Goal: Check status: Check status

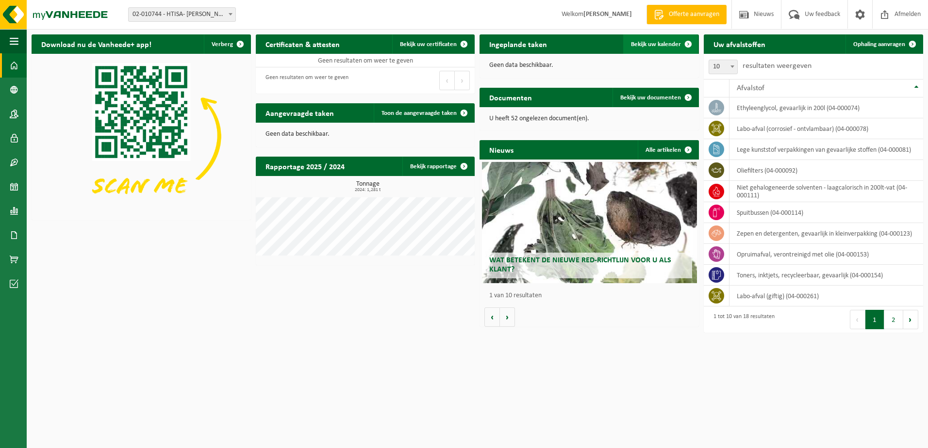
click at [453, 42] on span "Bekijk uw kalender" at bounding box center [656, 44] width 50 height 6
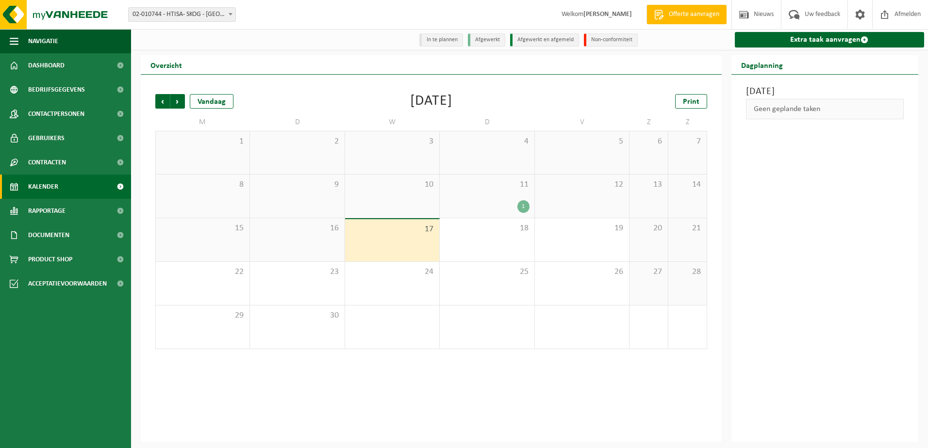
click at [323, 251] on div "16" at bounding box center [297, 239] width 94 height 43
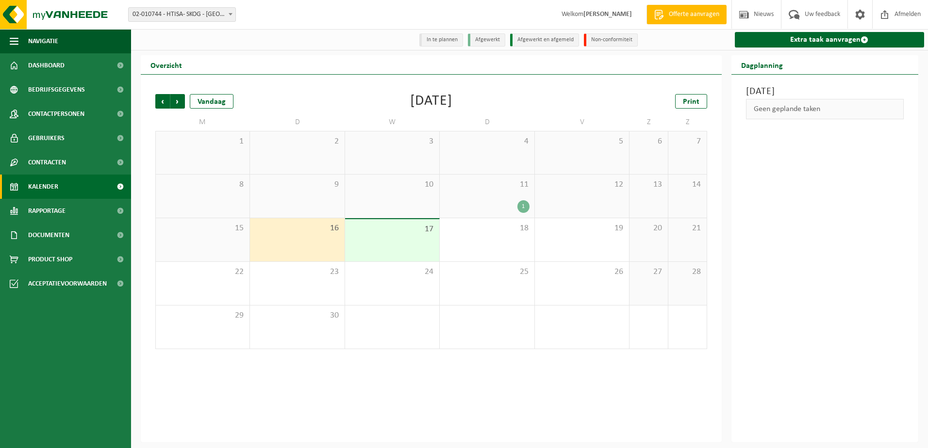
click at [383, 250] on div "17" at bounding box center [392, 240] width 94 height 42
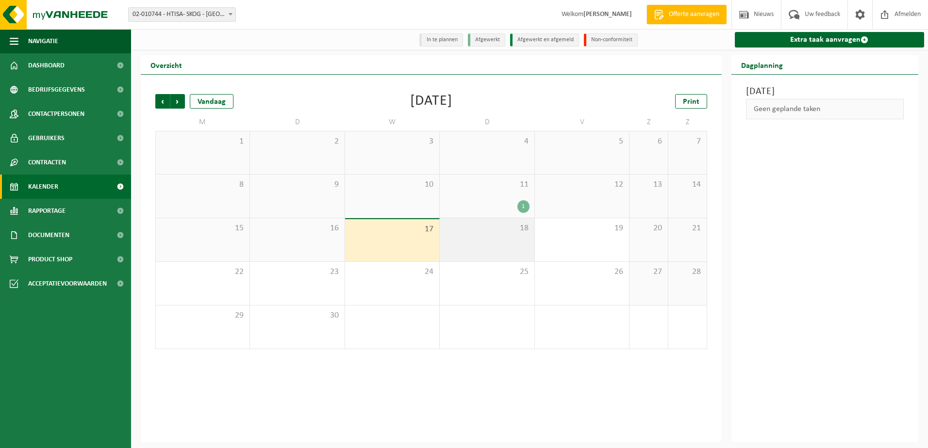
click at [471, 256] on div "18" at bounding box center [487, 239] width 94 height 43
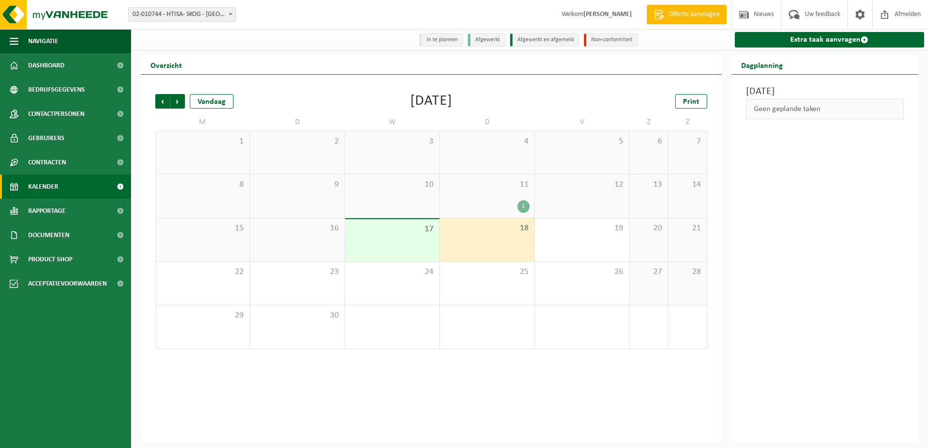
click at [401, 249] on div "17" at bounding box center [392, 240] width 94 height 42
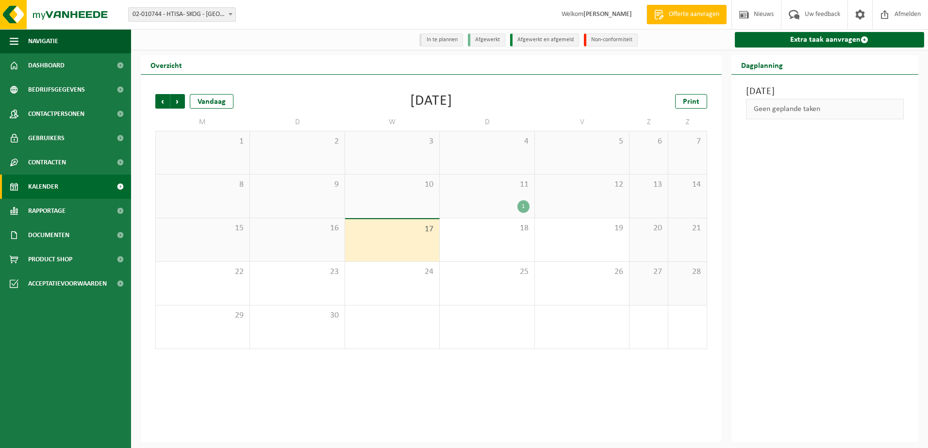
click at [295, 247] on div "16" at bounding box center [297, 239] width 94 height 43
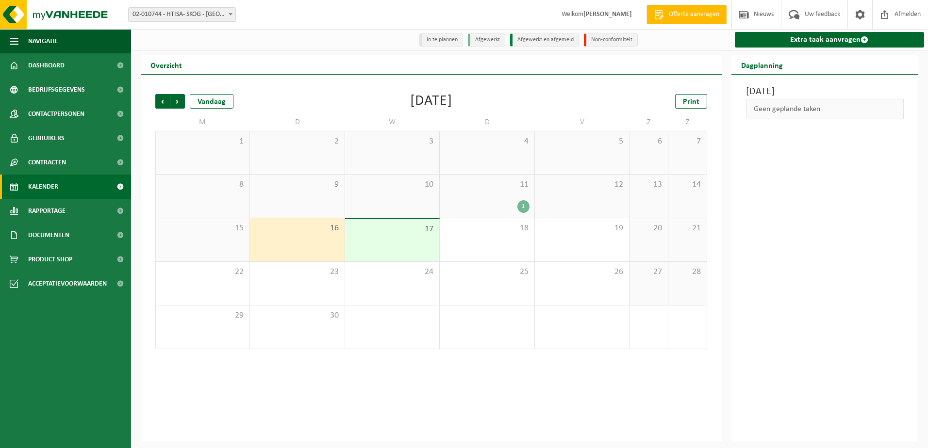
click at [320, 239] on div "16" at bounding box center [297, 239] width 94 height 43
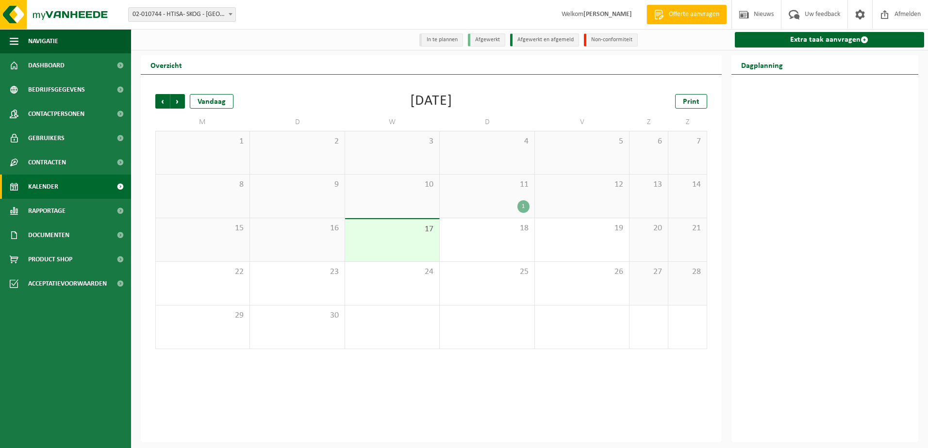
click at [325, 245] on div "16" at bounding box center [297, 239] width 94 height 43
